Goal: Complete application form: Complete application form

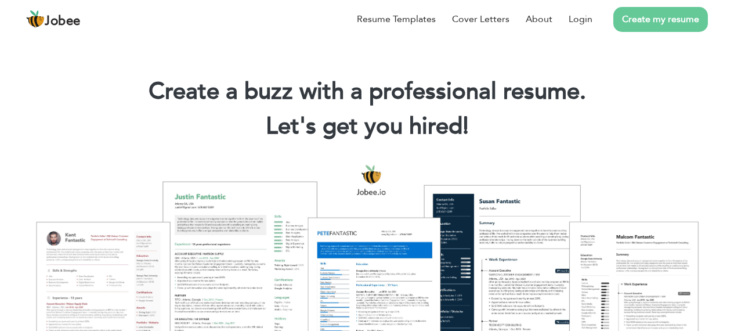
click at [368, 34] on div "Resume Templates Cover Letters About Login Create my resume" at bounding box center [367, 19] width 682 height 30
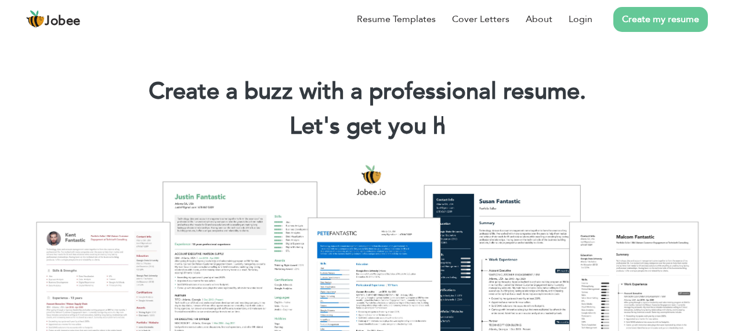
click at [378, 34] on div "Resume Templates Cover Letters About Login Create my resume" at bounding box center [367, 19] width 682 height 30
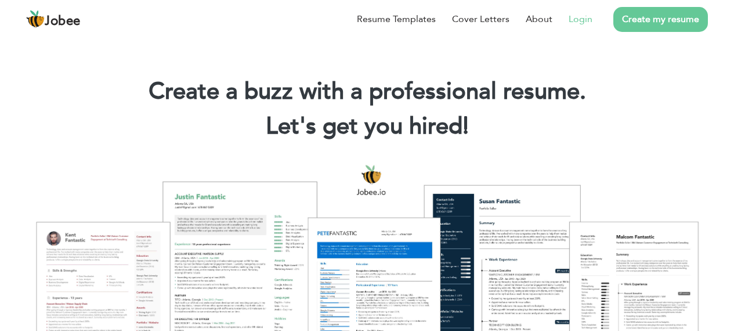
click at [592, 26] on link "Login" at bounding box center [580, 19] width 24 height 14
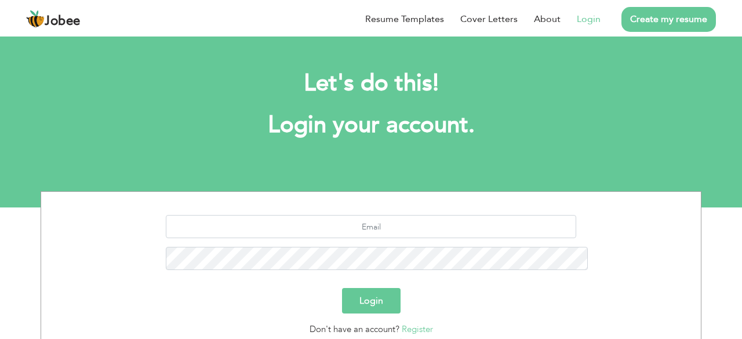
click at [418, 324] on link "Register" at bounding box center [417, 330] width 31 height 12
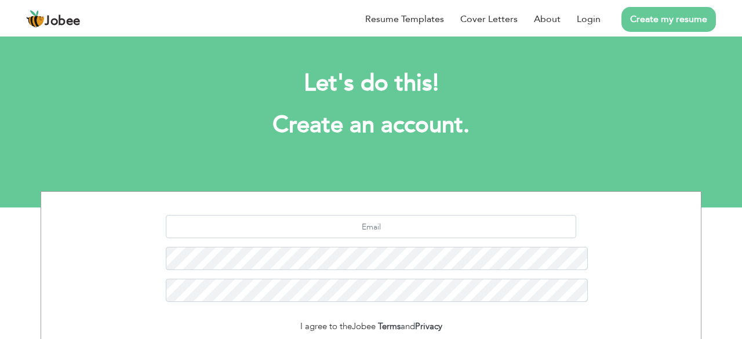
click at [374, 34] on div "Resume Templates Cover Letters About Login Create my resume" at bounding box center [371, 19] width 690 height 30
click at [382, 215] on input "text" at bounding box center [371, 226] width 411 height 23
type input "[EMAIL_ADDRESS][DOMAIN_NAME]"
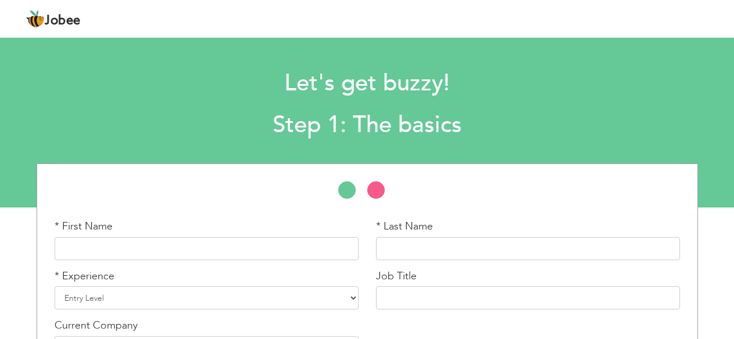
click at [248, 230] on div "* First Name" at bounding box center [207, 239] width 304 height 41
click at [208, 246] on input "text" at bounding box center [207, 248] width 304 height 23
type input "Muhammad"
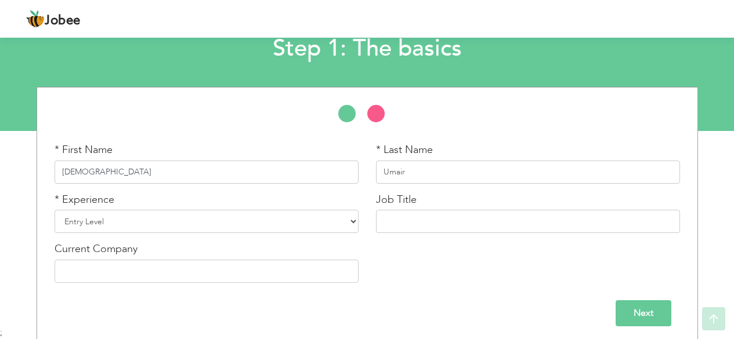
scroll to position [77, 0]
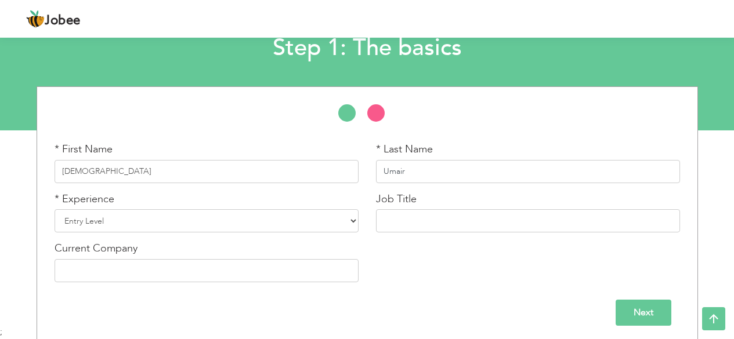
click at [407, 177] on input "Umair" at bounding box center [528, 171] width 304 height 23
type input "Uzair"
click at [117, 226] on select "Entry Level Less than 1 Year 1 Year 2 Years 3 Years 4 Years 5 Years 6 Years 7 Y…" at bounding box center [207, 220] width 304 height 23
select select "4"
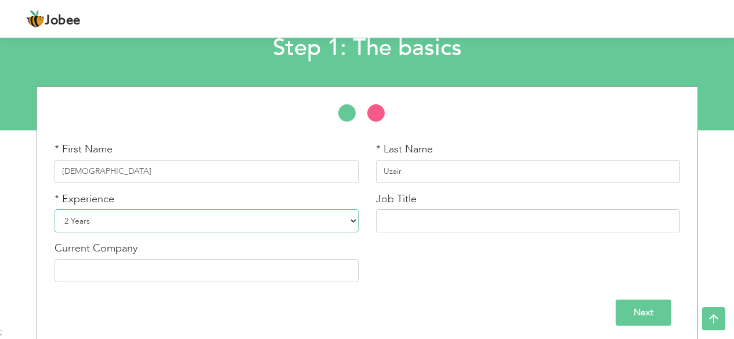
click at [55, 209] on select "Entry Level Less than 1 Year 1 Year 2 Years 3 Years 4 Years 5 Years 6 Years 7 Y…" at bounding box center [207, 220] width 304 height 23
click at [421, 226] on input "text" at bounding box center [528, 220] width 304 height 23
type input "Medical Lab Technologist"
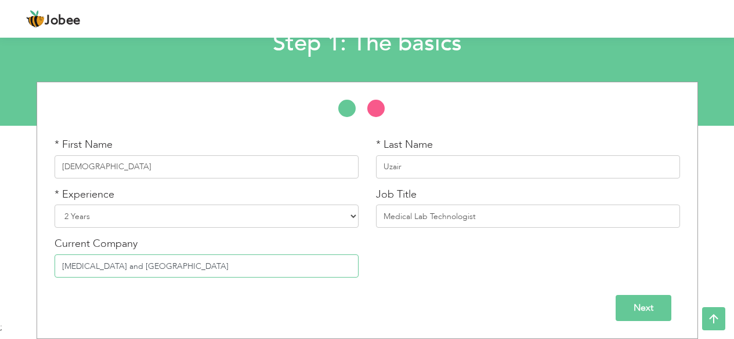
type input "Cancer and Blood Care Hospital"
click at [657, 309] on input "Next" at bounding box center [643, 308] width 56 height 26
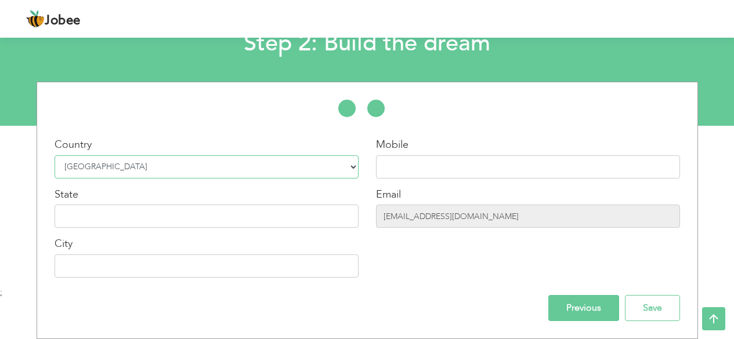
click at [222, 161] on select "Select Country Afghanistan Albania Algeria American Samoa Andorra Angola Anguil…" at bounding box center [207, 166] width 304 height 23
drag, startPoint x: 404, startPoint y: 148, endPoint x: 405, endPoint y: 177, distance: 29.6
click at [405, 177] on div "Mobile" at bounding box center [528, 157] width 304 height 41
click at [405, 177] on input "text" at bounding box center [528, 166] width 304 height 23
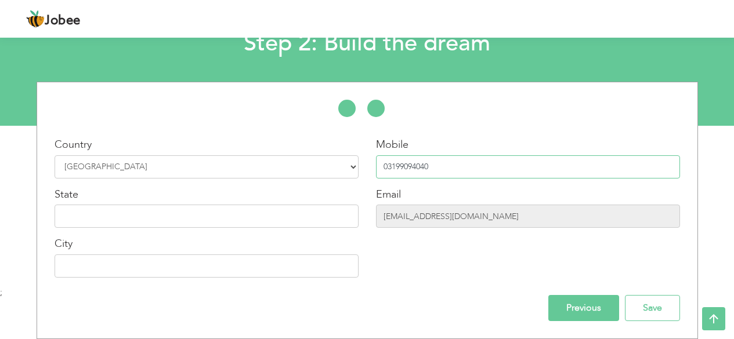
type input "03199094040"
click at [216, 229] on div "Country Select Country Afghanistan Albania Algeria American Samoa Andorra Angol…" at bounding box center [206, 211] width 321 height 149
click at [194, 225] on input "text" at bounding box center [207, 216] width 304 height 23
click at [436, 228] on input "uzair98622@gmail.com" at bounding box center [528, 216] width 304 height 23
click at [443, 223] on input "uzair98622@gmail.com" at bounding box center [528, 216] width 304 height 23
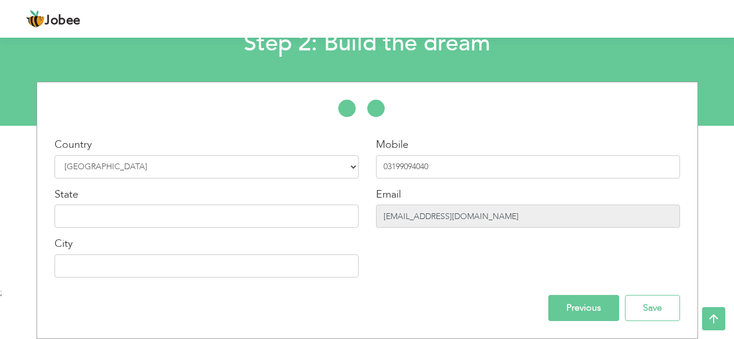
click at [443, 223] on input "uzair98622@gmail.com" at bounding box center [528, 216] width 304 height 23
